Goal: Task Accomplishment & Management: Complete application form

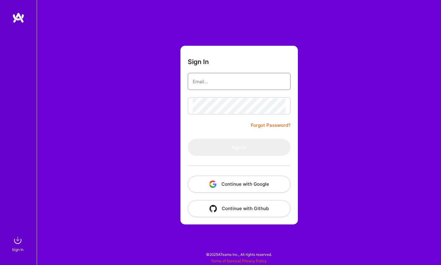
click at [229, 82] on input "email" at bounding box center [238, 82] width 93 height 16
click at [0, 262] on com-1password-button at bounding box center [0, 262] width 0 height 0
click at [237, 93] on form "Sign In Forgot Password? Sign In Continue with Google Continue with Github" at bounding box center [238, 135] width 117 height 179
click at [231, 80] on input "email" at bounding box center [238, 82] width 93 height 16
click at [228, 83] on input "email" at bounding box center [238, 82] width 93 height 16
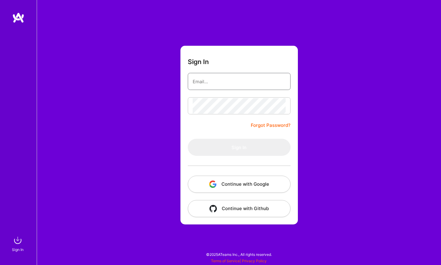
click at [224, 81] on input "email" at bounding box center [238, 82] width 93 height 16
type input "[EMAIL_ADDRESS][DOMAIN_NAME]"
click at [0, 262] on com-1password-button at bounding box center [0, 262] width 0 height 0
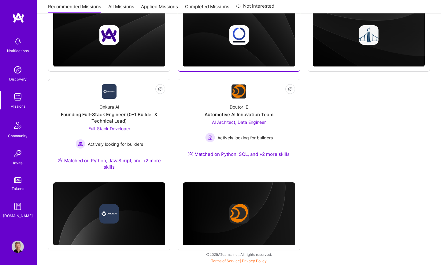
scroll to position [190, 0]
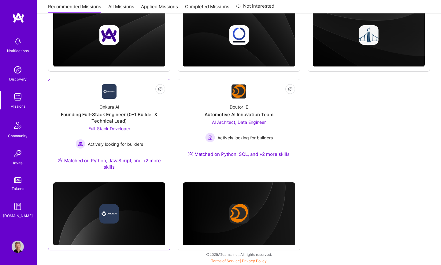
click at [136, 132] on div "Full-Stack Developer Actively looking for builders" at bounding box center [109, 138] width 68 height 24
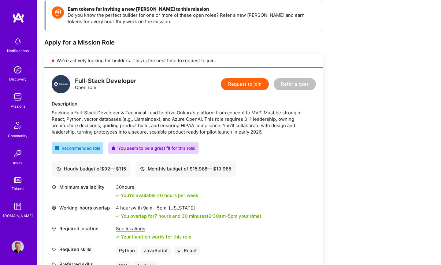
scroll to position [43, 0]
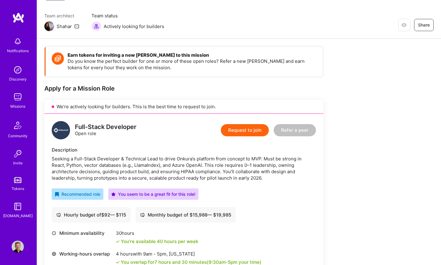
click at [28, 16] on link at bounding box center [18, 17] width 37 height 11
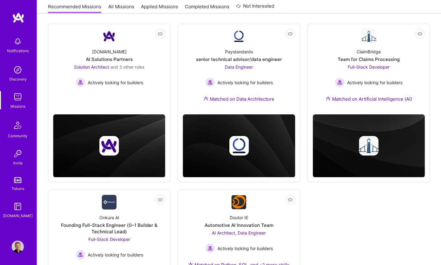
scroll to position [150, 0]
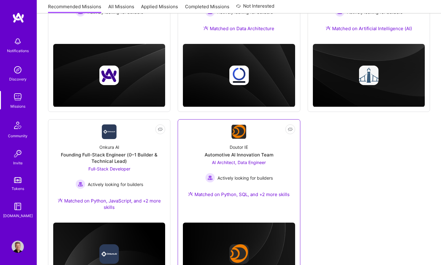
click at [251, 164] on span "AI Architect, Data Engineer" at bounding box center [239, 162] width 54 height 5
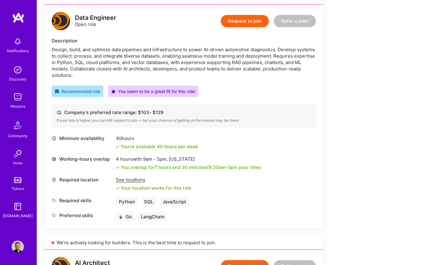
scroll to position [146, 0]
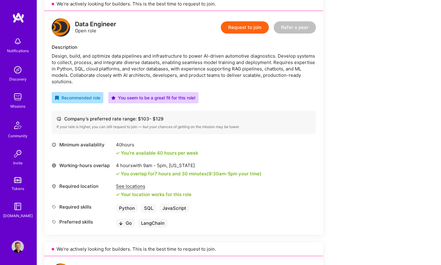
click at [245, 27] on button "Request to join" at bounding box center [245, 27] width 48 height 12
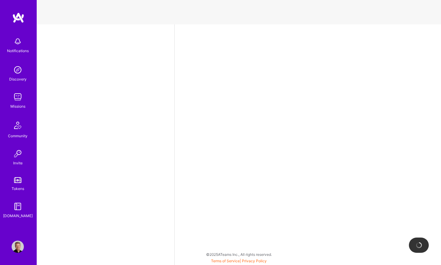
select select "US"
